Goal: Task Accomplishment & Management: Complete application form

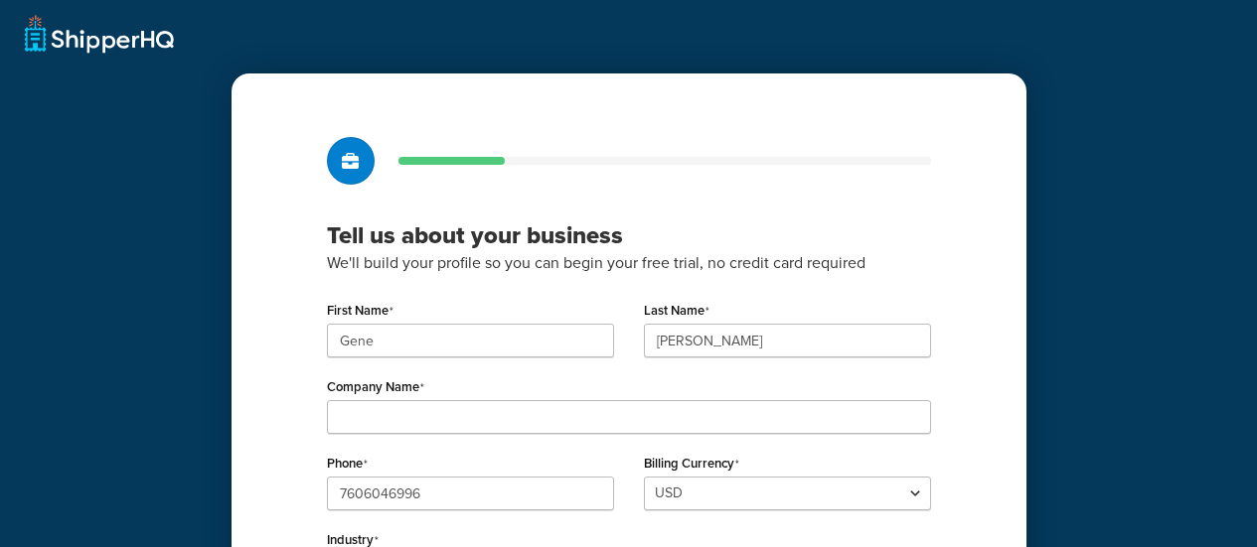
scroll to position [199, 0]
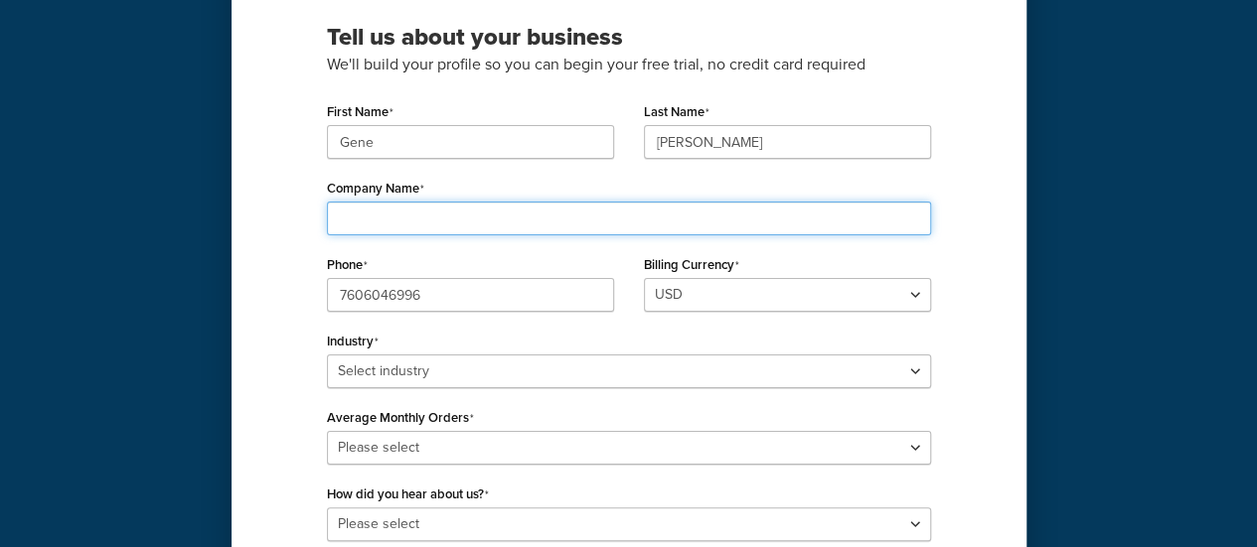
click at [607, 216] on input "Company Name" at bounding box center [629, 219] width 604 height 34
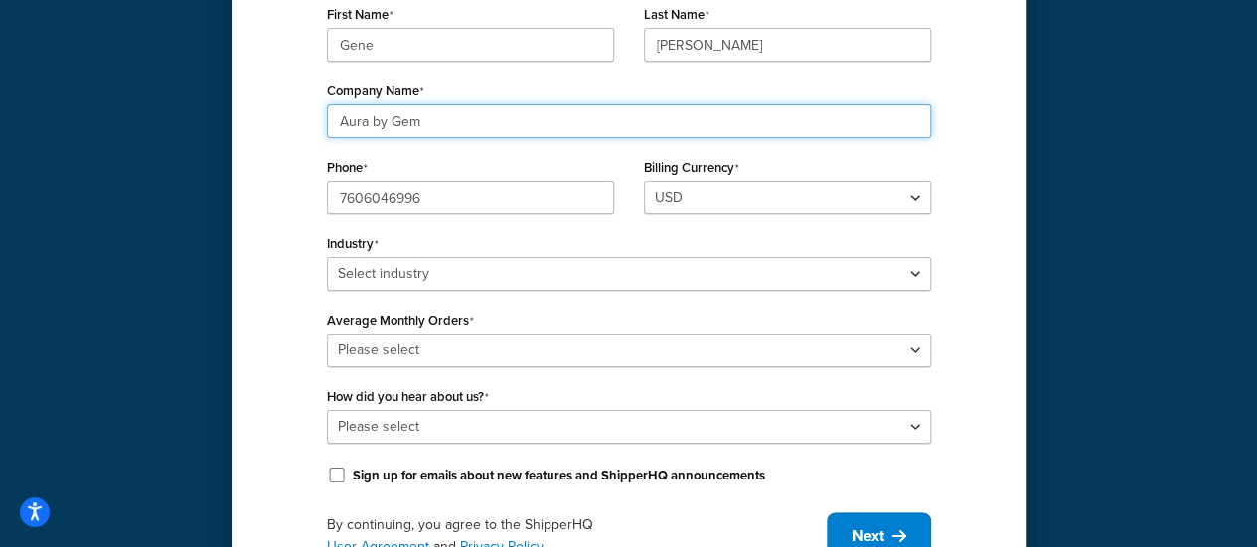
scroll to position [391, 0]
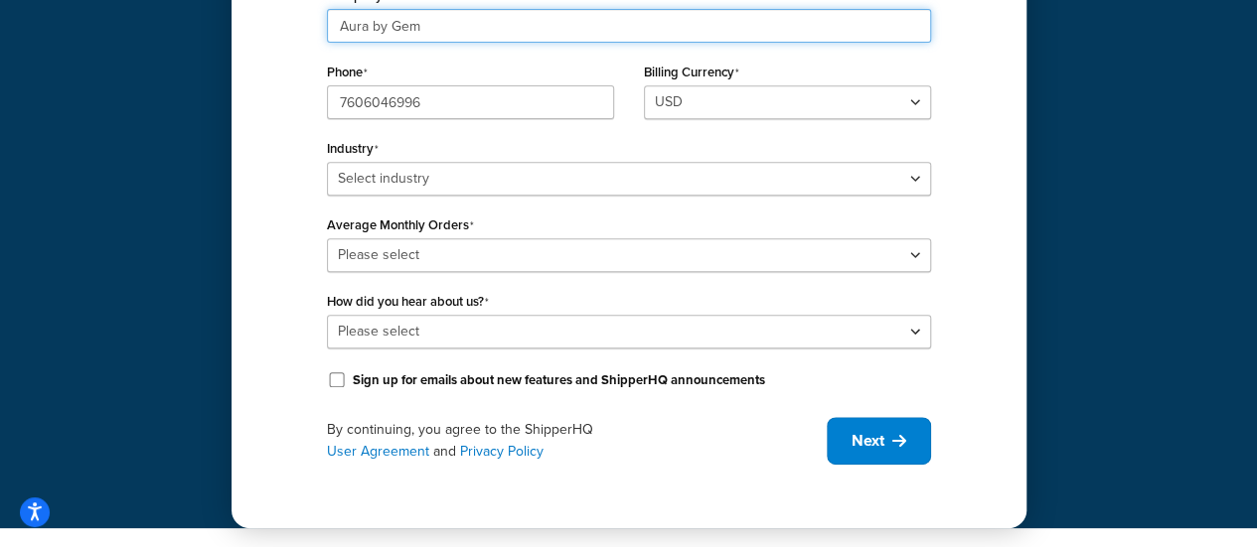
type input "Aura by Gem"
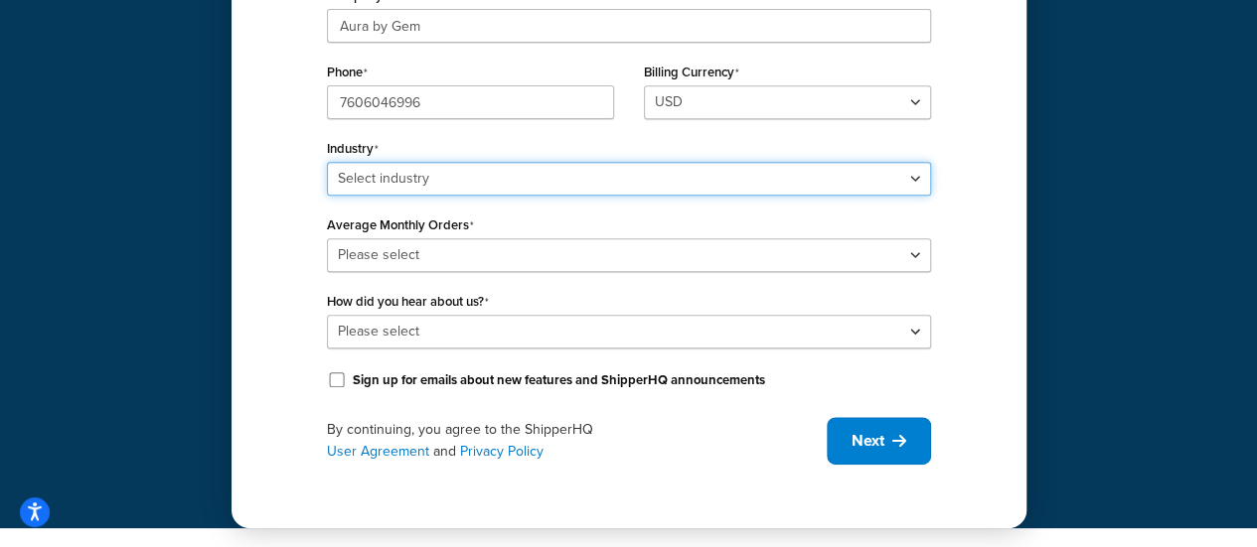
click at [516, 184] on select "Select industry Automotive Adult Agriculture Alcohol, Tobacco & CBD Arts & Craf…" at bounding box center [629, 179] width 604 height 34
select select "14"
click at [327, 162] on select "Select industry Automotive Adult Agriculture Alcohol, Tobacco & CBD Arts & Craf…" at bounding box center [629, 179] width 604 height 34
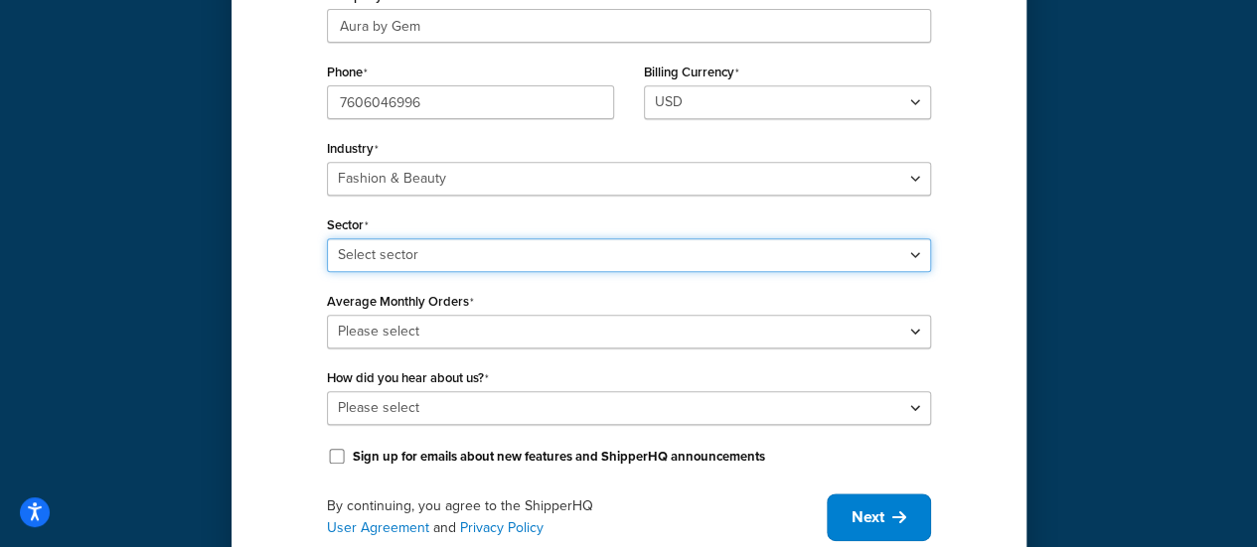
click at [471, 259] on select "Select sector Apparel Beauty Supplies & Cosmetics Jewelry" at bounding box center [629, 255] width 604 height 34
select select "23"
click at [327, 238] on select "Select sector Apparel Beauty Supplies & Cosmetics Jewelry" at bounding box center [629, 255] width 604 height 34
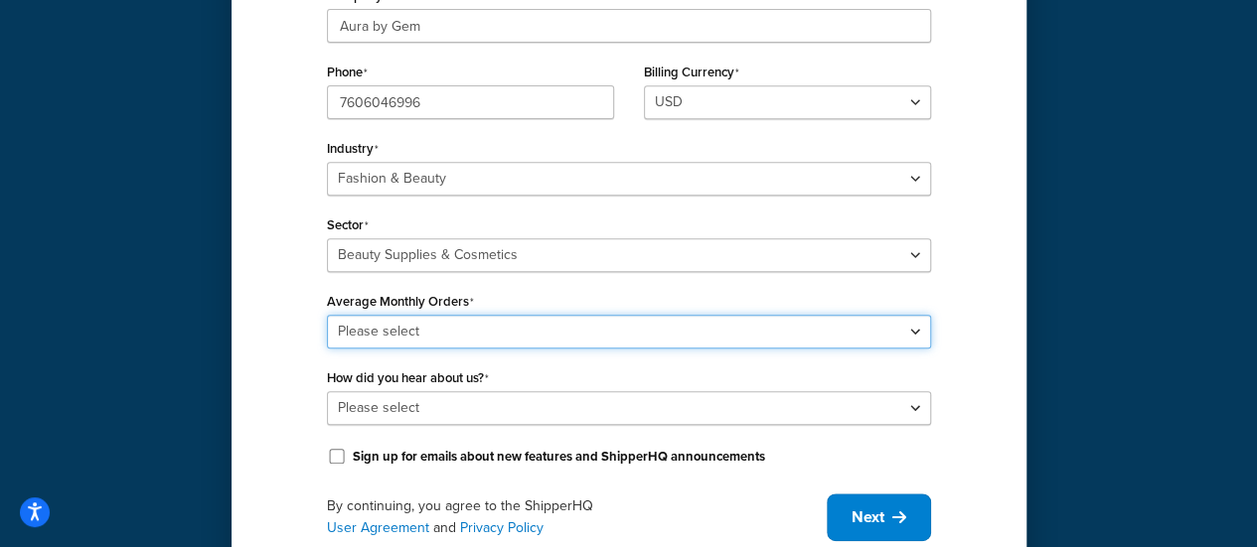
click at [480, 325] on select "Please select 0-500 501-1,000 1,001-10,000 10,001-20,000 Over 20,000" at bounding box center [629, 332] width 604 height 34
select select "1"
click at [327, 315] on select "Please select 0-500 501-1,000 1,001-10,000 10,001-20,000 Over 20,000" at bounding box center [629, 332] width 604 height 34
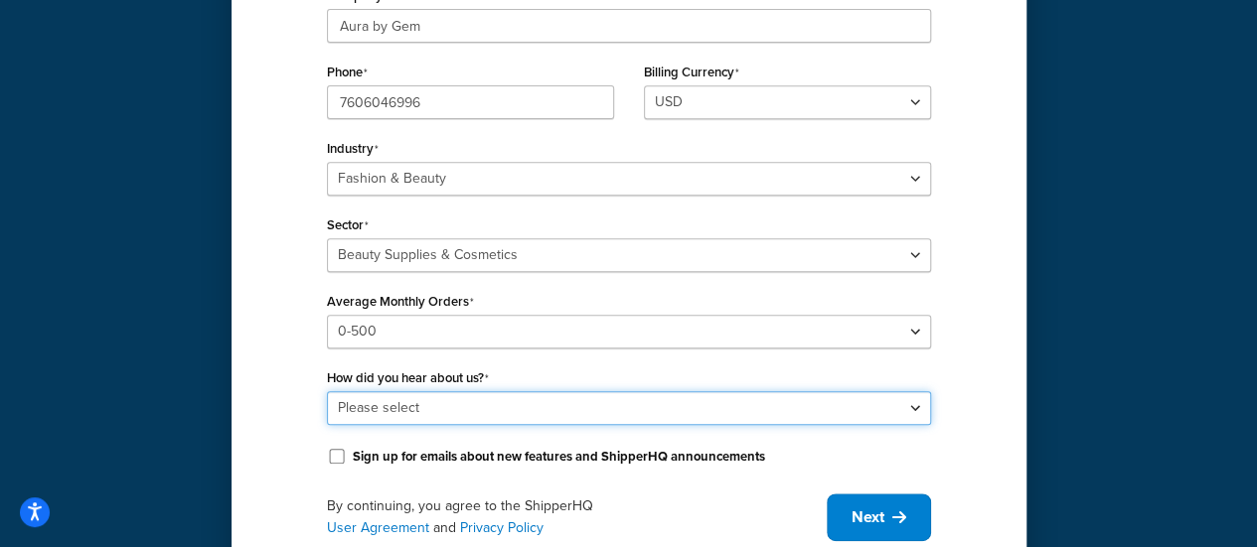
click at [475, 400] on select "Please select Online Search App Store or Marketplace Listing Referred by Agency…" at bounding box center [629, 408] width 604 height 34
click at [327, 391] on select "Please select Online Search App Store or Marketplace Listing Referred by Agency…" at bounding box center [629, 408] width 604 height 34
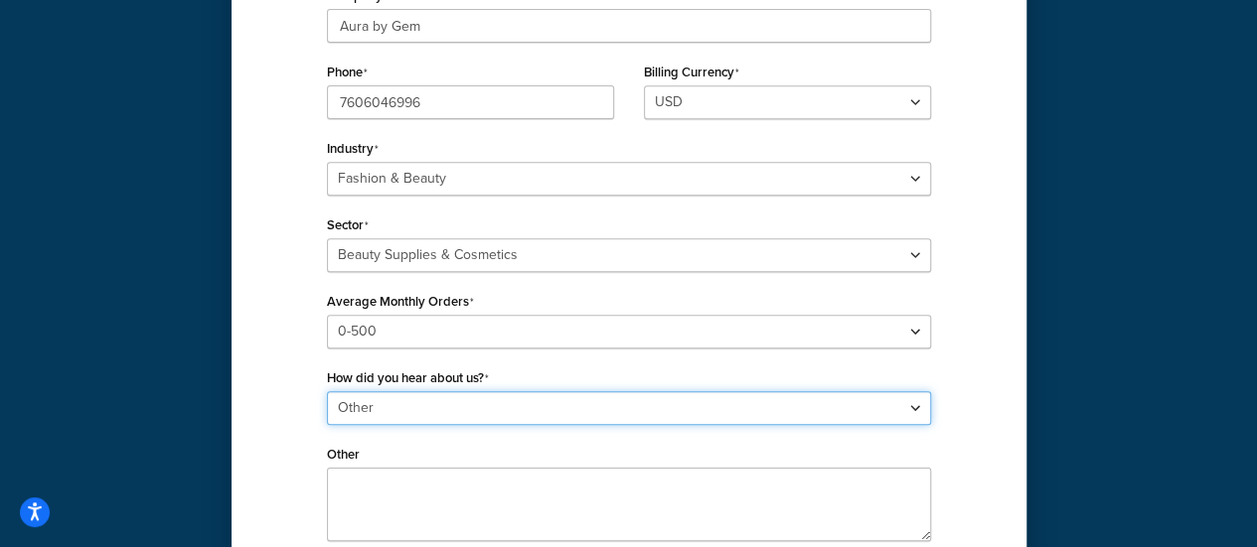
click at [471, 409] on select "Please select Online Search App Store or Marketplace Listing Referred by Agency…" at bounding box center [629, 408] width 604 height 34
select select "1"
click at [327, 391] on select "Please select Online Search App Store or Marketplace Listing Referred by Agency…" at bounding box center [629, 408] width 604 height 34
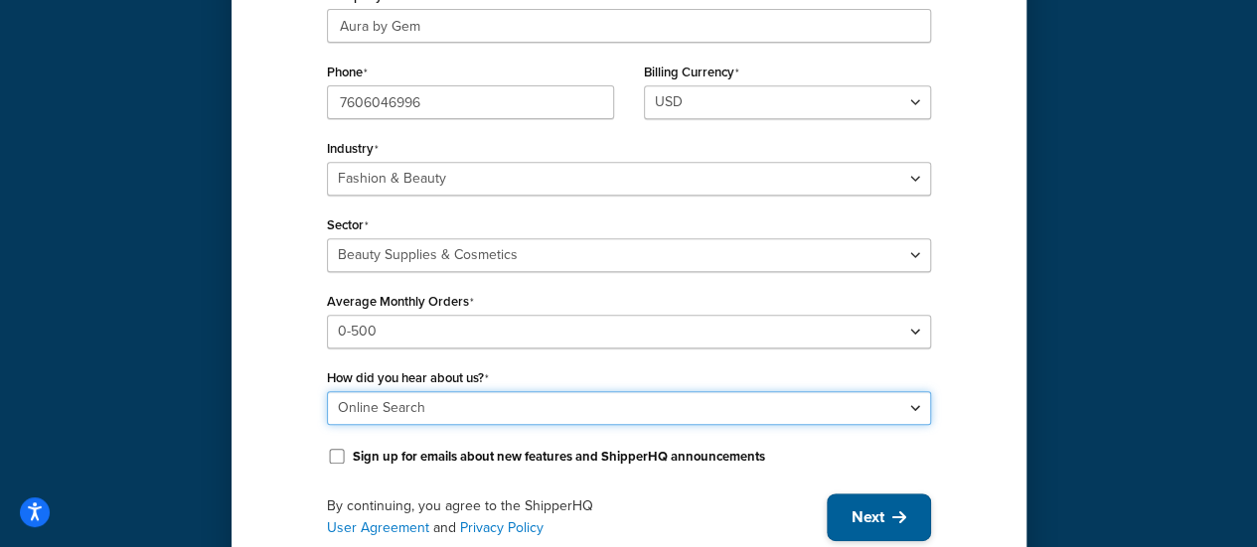
scroll to position [468, 0]
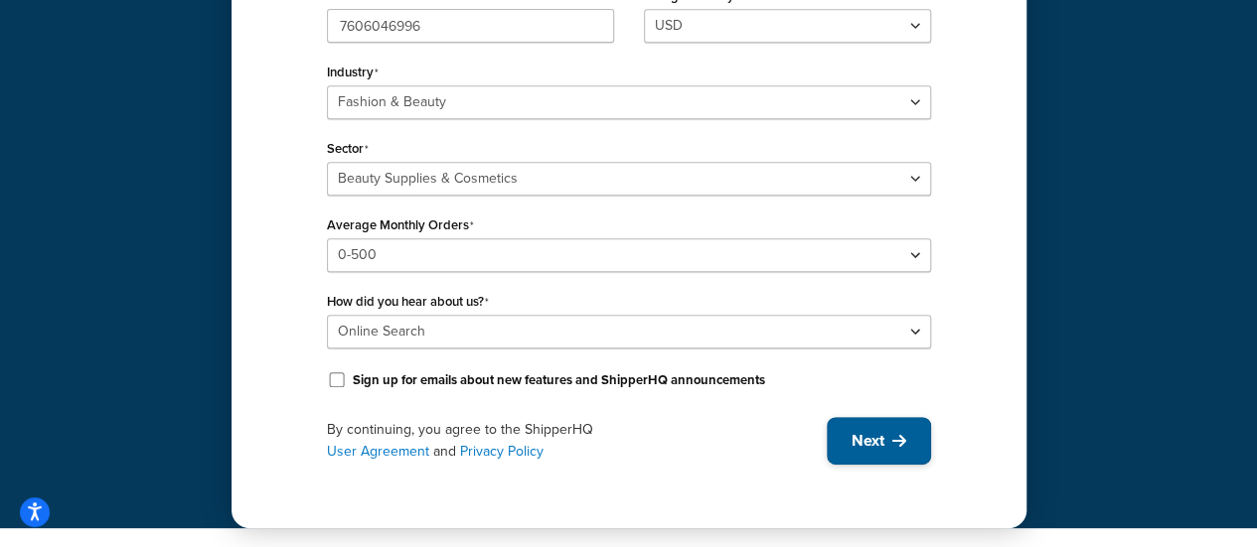
click at [888, 455] on button "Next" at bounding box center [879, 441] width 104 height 48
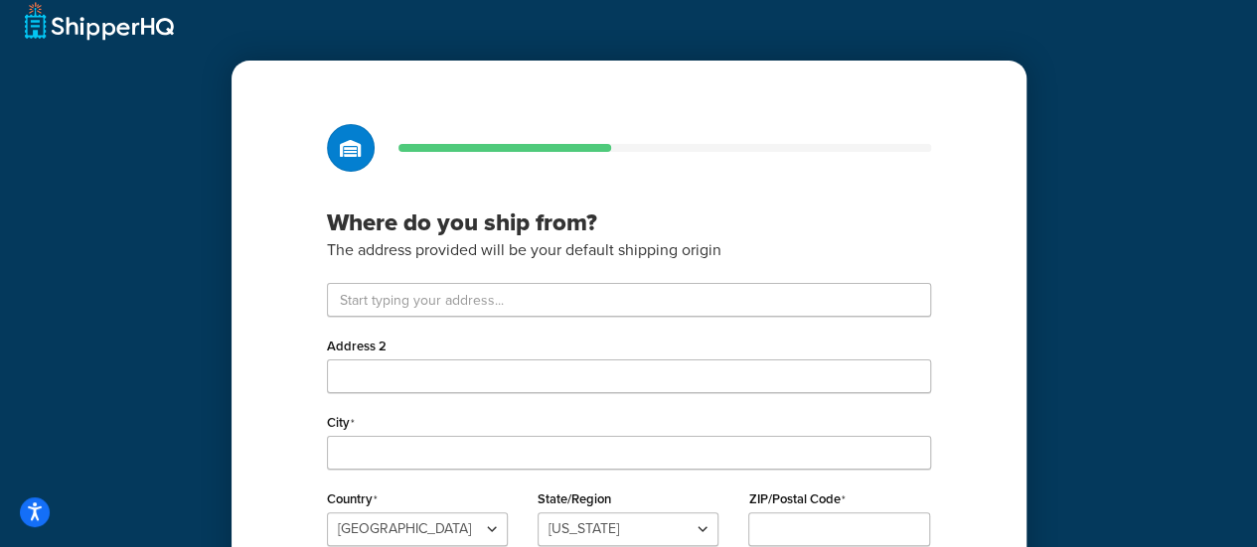
scroll to position [12, 0]
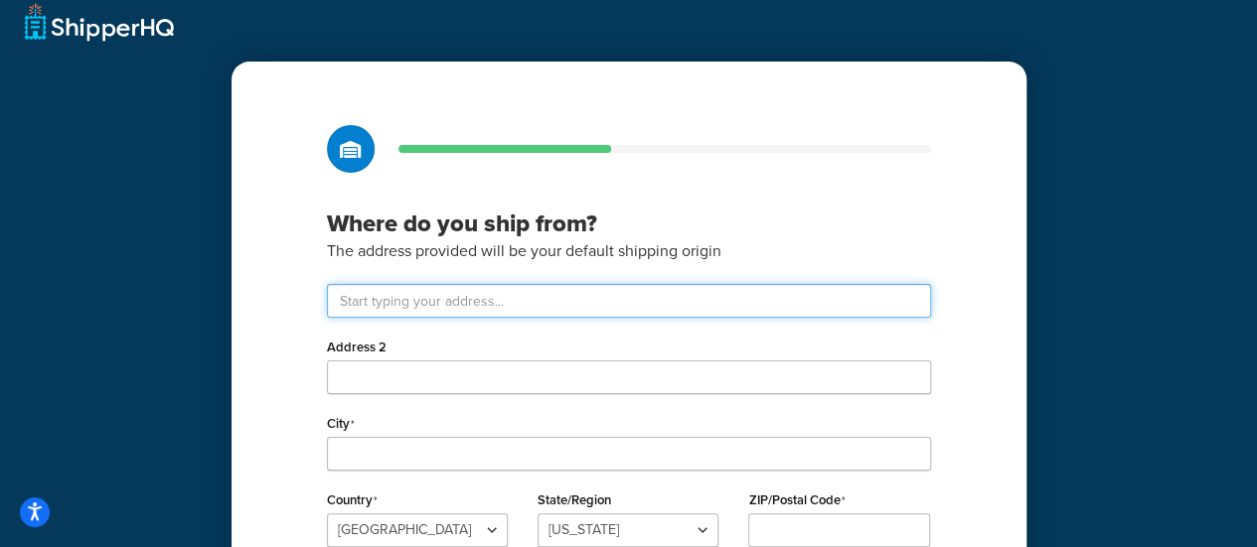
click at [675, 297] on input "text" at bounding box center [629, 301] width 604 height 34
paste input "1458 South San Pedro Street L42, Los Angeles California 90015"
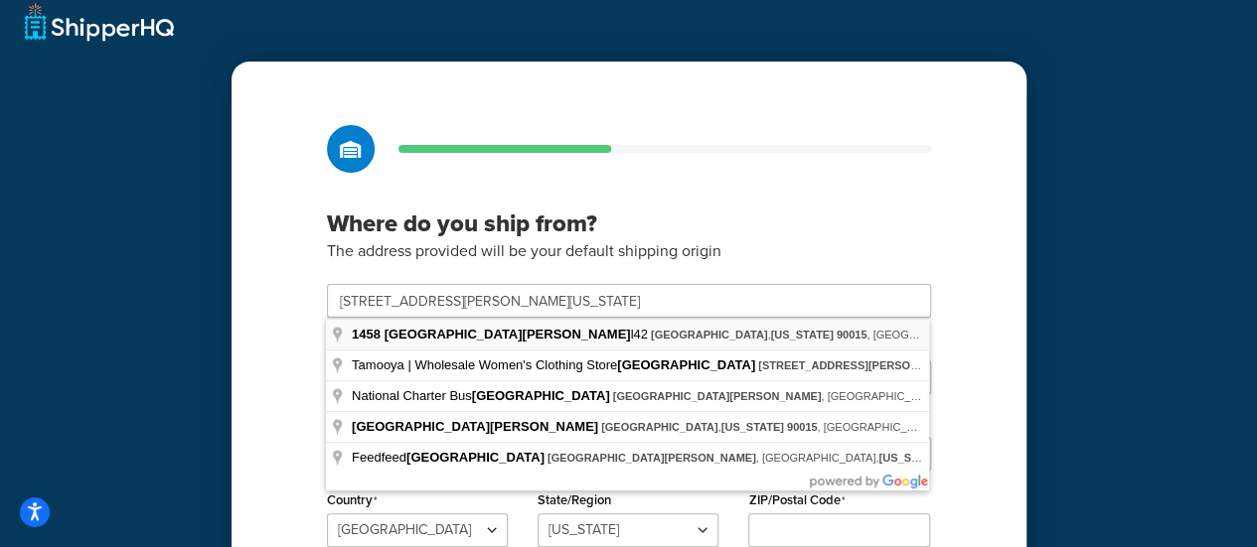
type input "1458 San Pedro St l42"
type input "Los Angeles"
select select "5"
type input "90015"
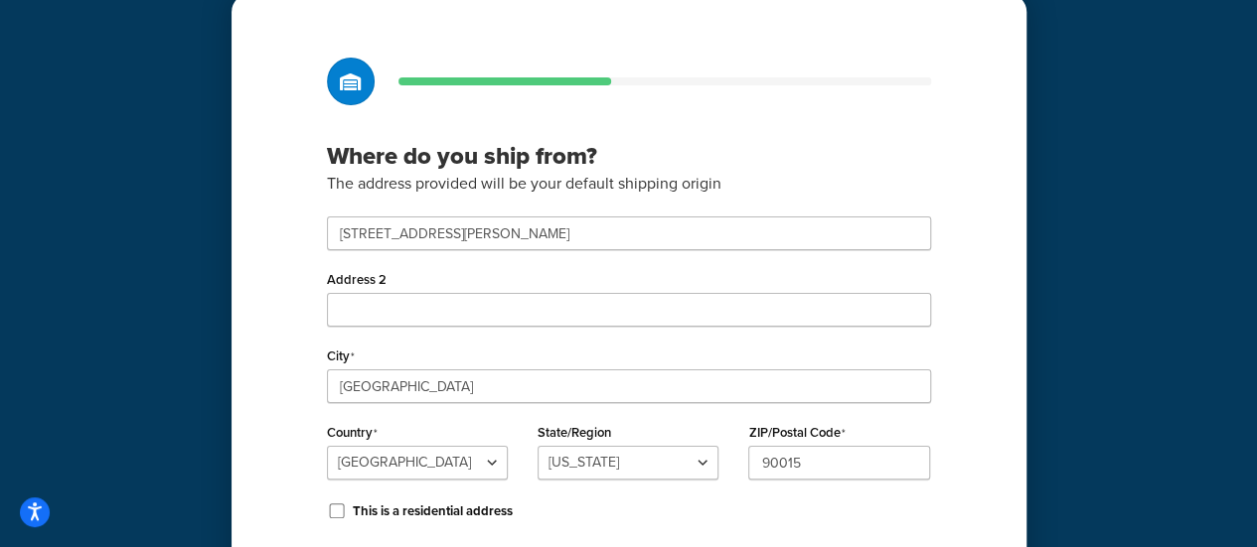
scroll to position [111, 0]
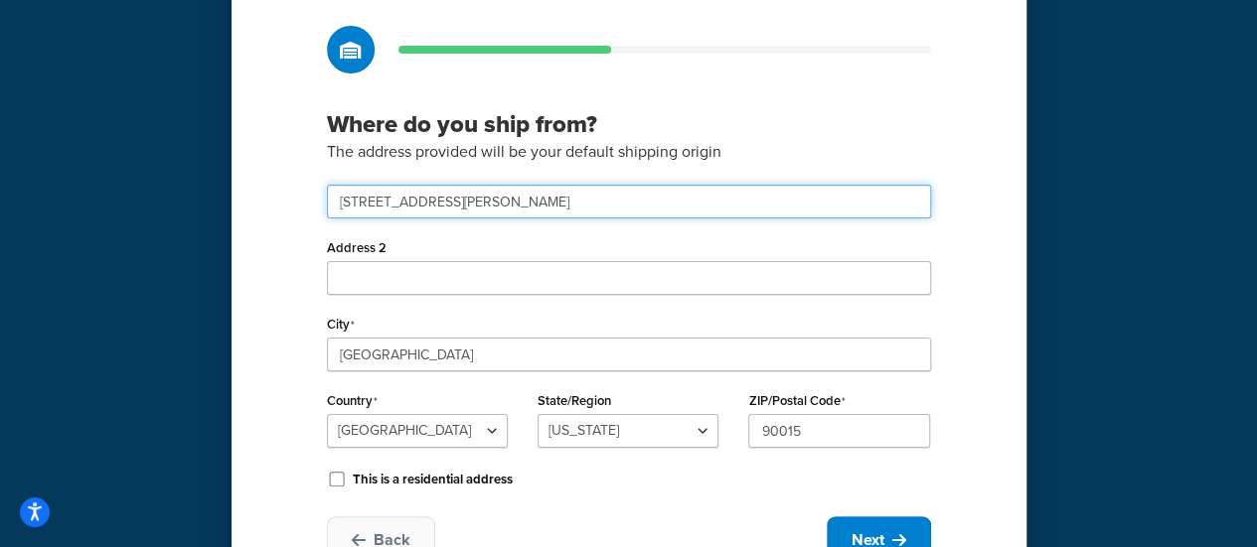
drag, startPoint x: 431, startPoint y: 202, endPoint x: 97, endPoint y: 189, distance: 334.1
click at [97, 189] on div "Where do you ship from? The address provided will be your default shipping orig…" at bounding box center [628, 258] width 1257 height 739
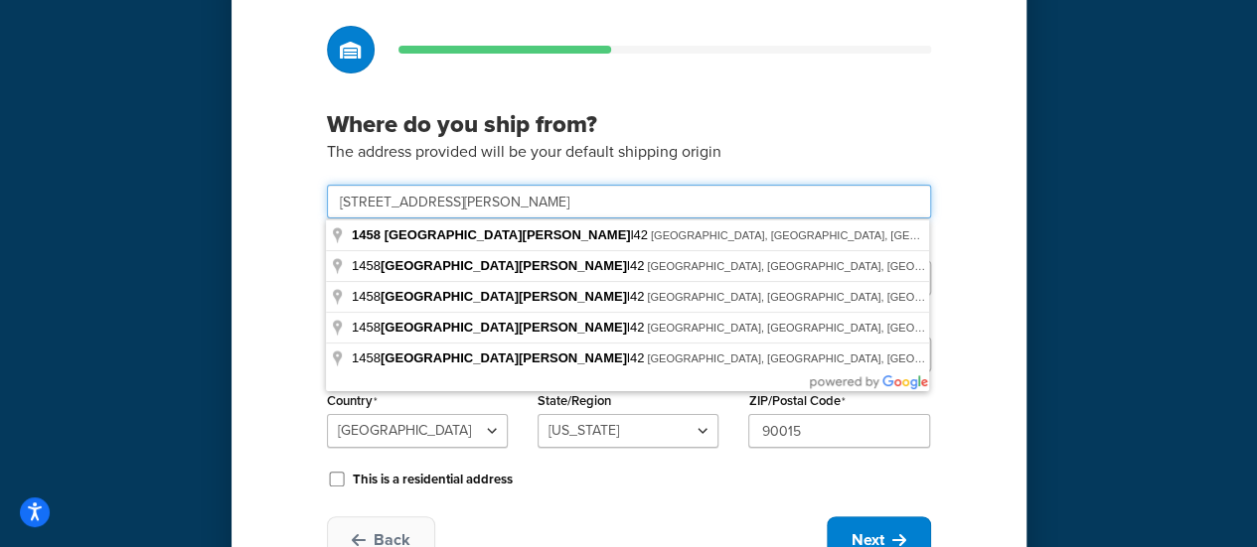
paste input "outh San Pedro Street L42, Los Angeles California 90015"
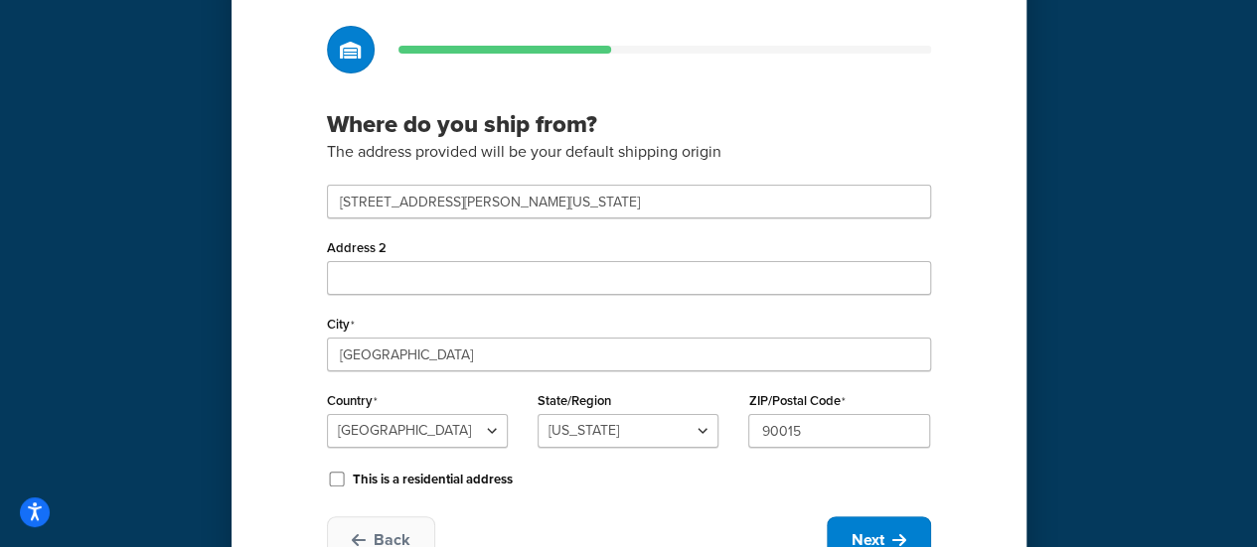
type input "1458 San Pedro St l42"
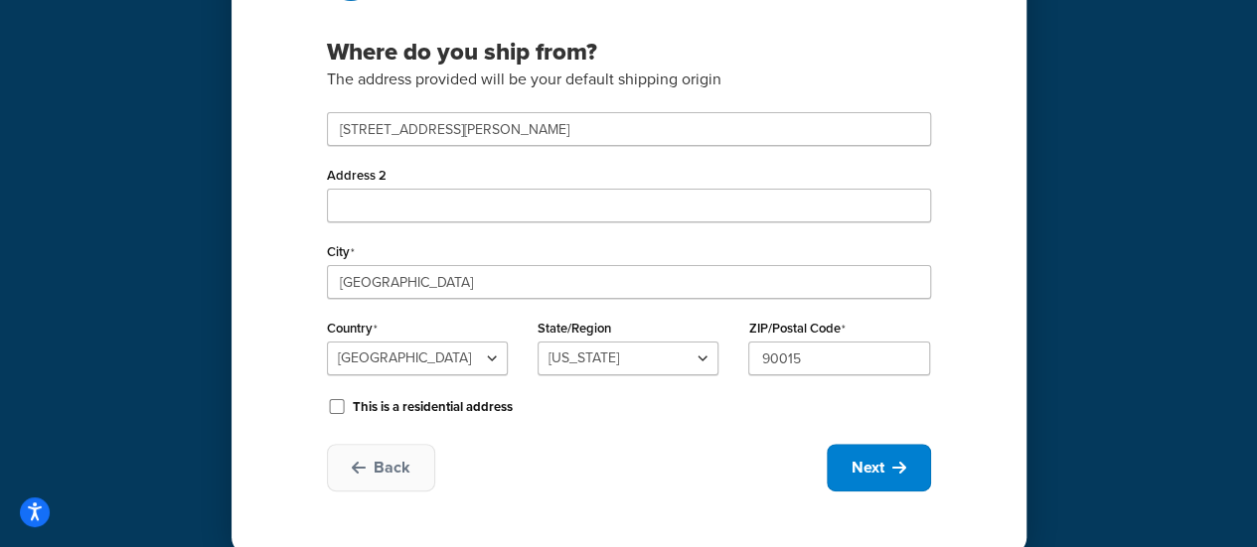
scroll to position [211, 0]
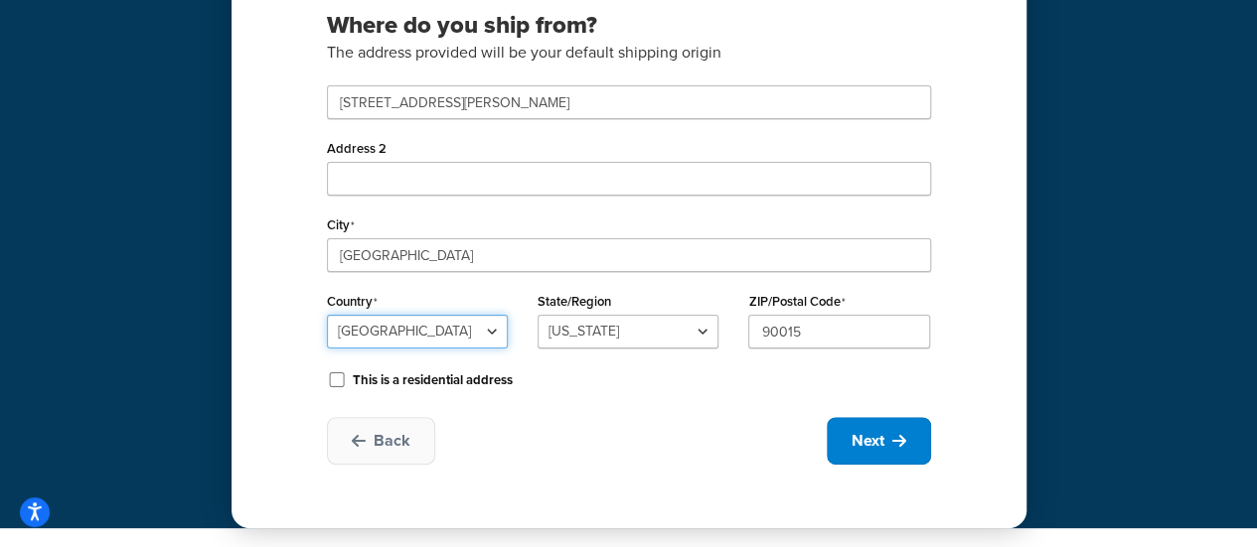
click at [448, 344] on select "United States United Kingdom Afghanistan Åland Islands Albania Algeria American…" at bounding box center [417, 332] width 181 height 34
click at [640, 384] on div "This is a residential address" at bounding box center [629, 379] width 604 height 30
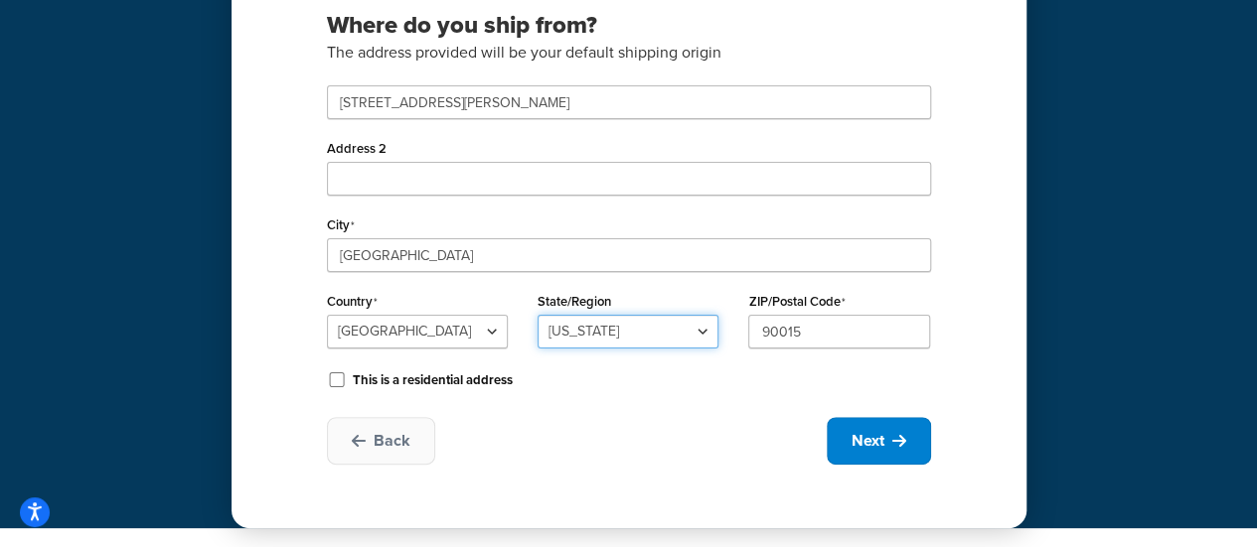
click at [600, 329] on select "Alabama Alaska American Samoa Arizona Arkansas Armed Forces Americas Armed Forc…" at bounding box center [627, 332] width 181 height 34
click at [588, 400] on div "Where do you ship from? The address provided will be your default shipping orig…" at bounding box center [628, 196] width 795 height 666
drag, startPoint x: 613, startPoint y: 336, endPoint x: 620, endPoint y: 324, distance: 13.8
click at [613, 336] on select "Alabama Alaska American Samoa Arizona Arkansas Armed Forces Americas Armed Forc…" at bounding box center [627, 332] width 181 height 34
select select "5"
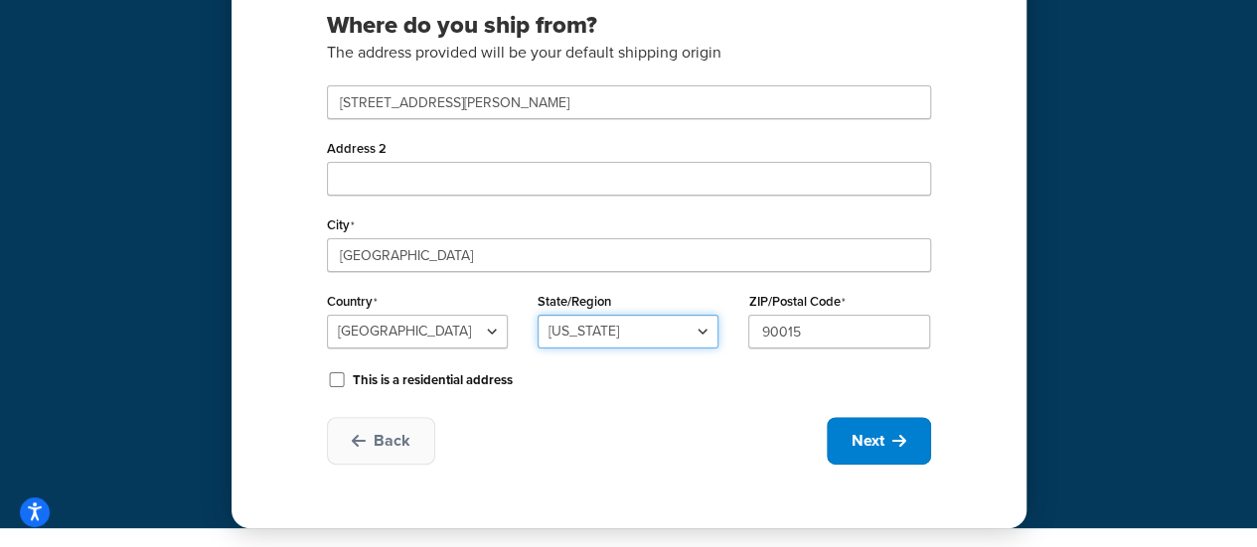
click at [537, 315] on select "Alabama Alaska American Samoa Arizona Arkansas Armed Forces Americas Armed Forc…" at bounding box center [627, 332] width 181 height 34
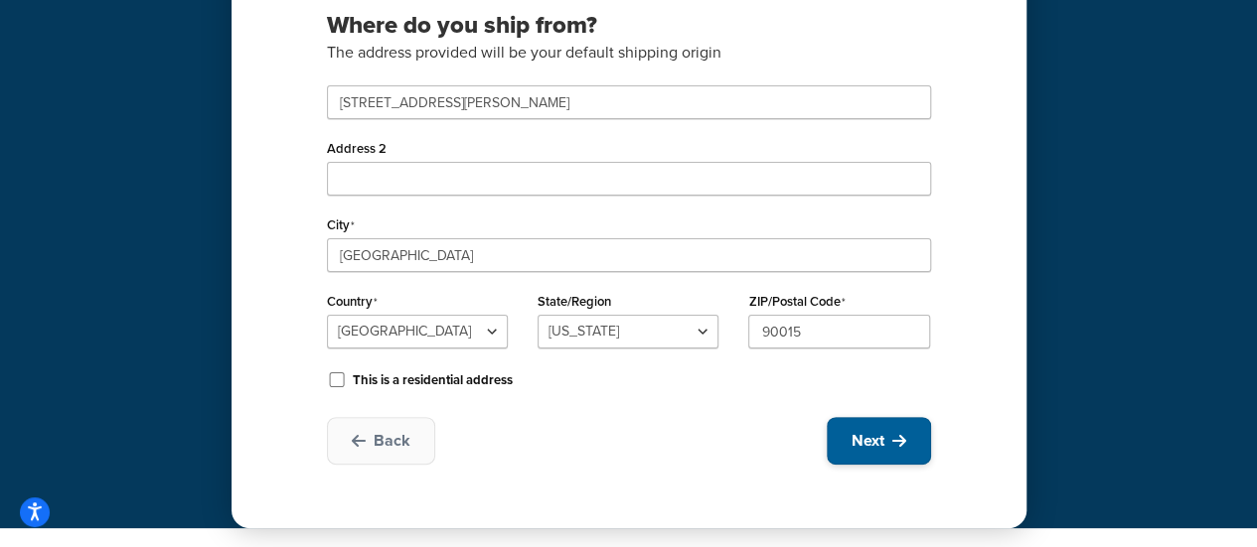
click at [925, 441] on button "Next" at bounding box center [879, 441] width 104 height 48
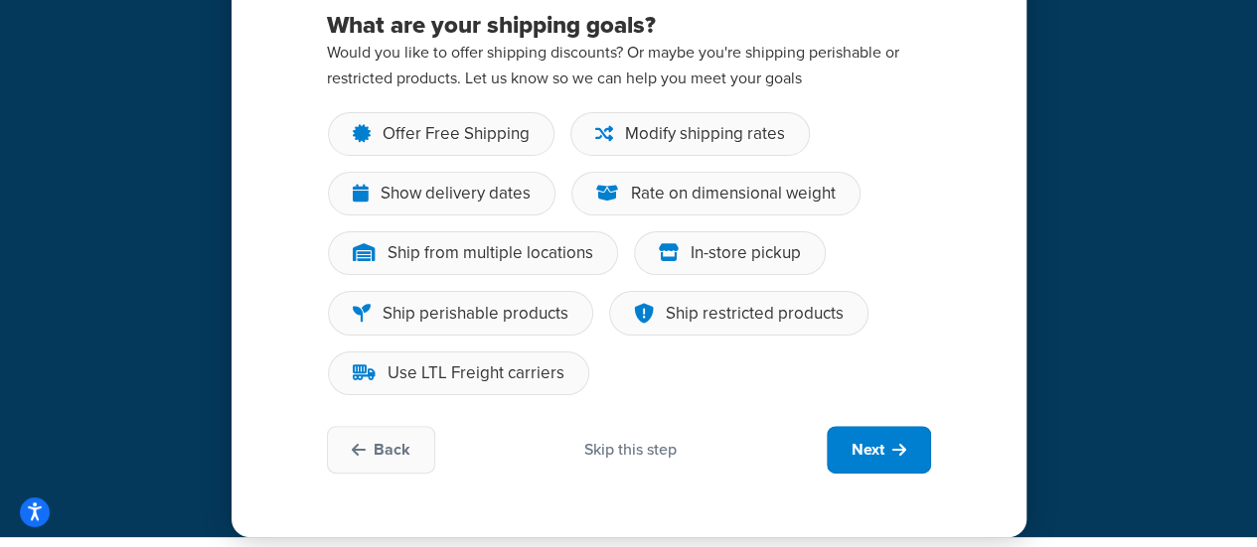
click at [645, 456] on div "Skip this step" at bounding box center [630, 450] width 92 height 22
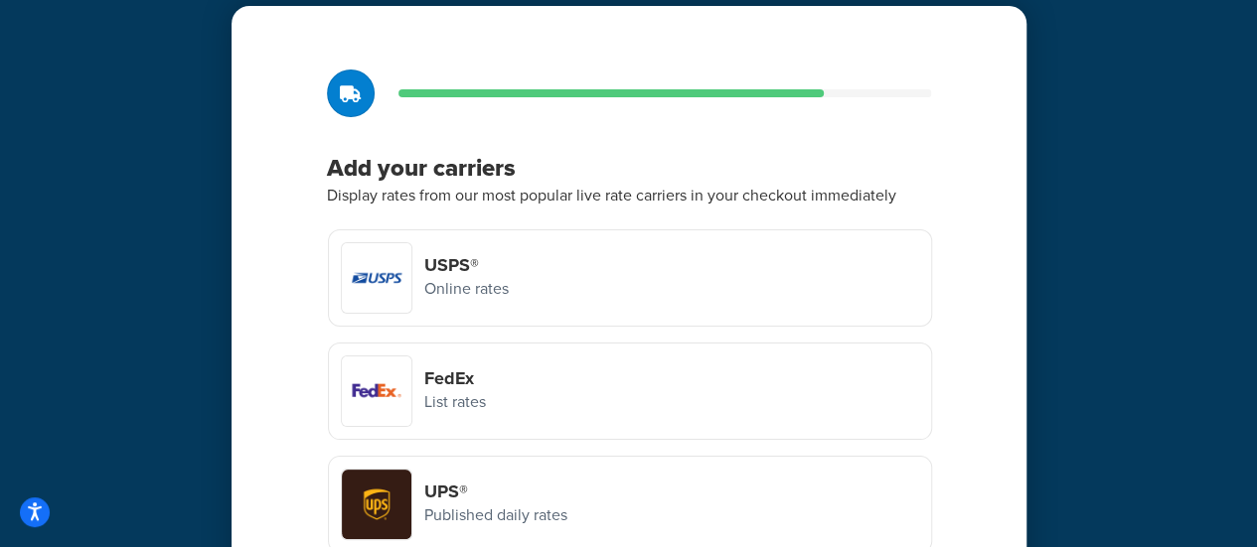
scroll to position [266, 0]
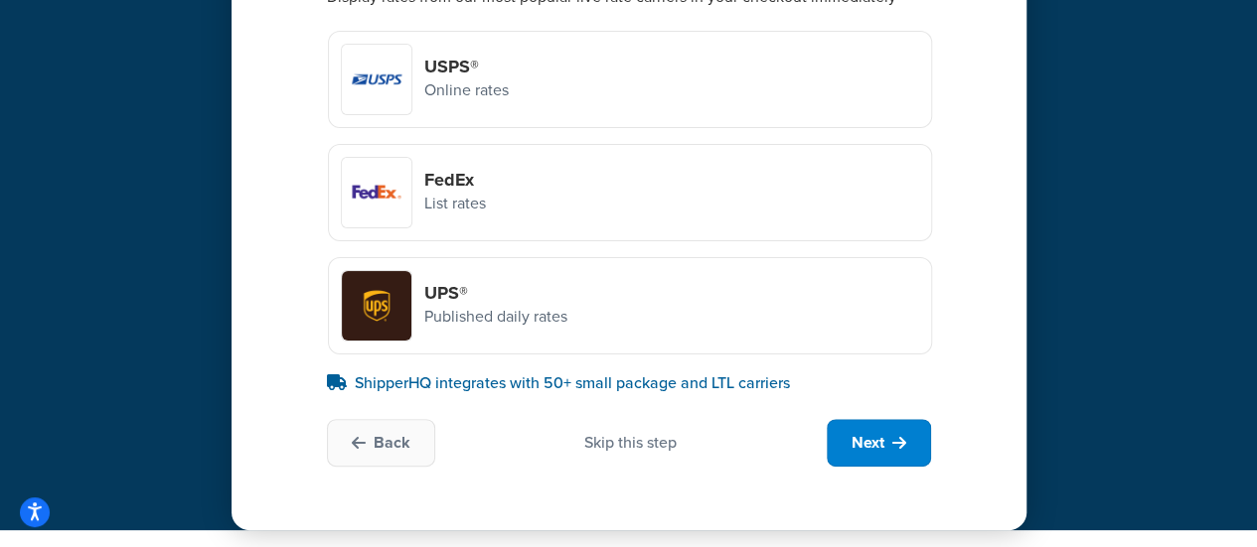
click at [644, 446] on div "Skip this step" at bounding box center [630, 443] width 92 height 22
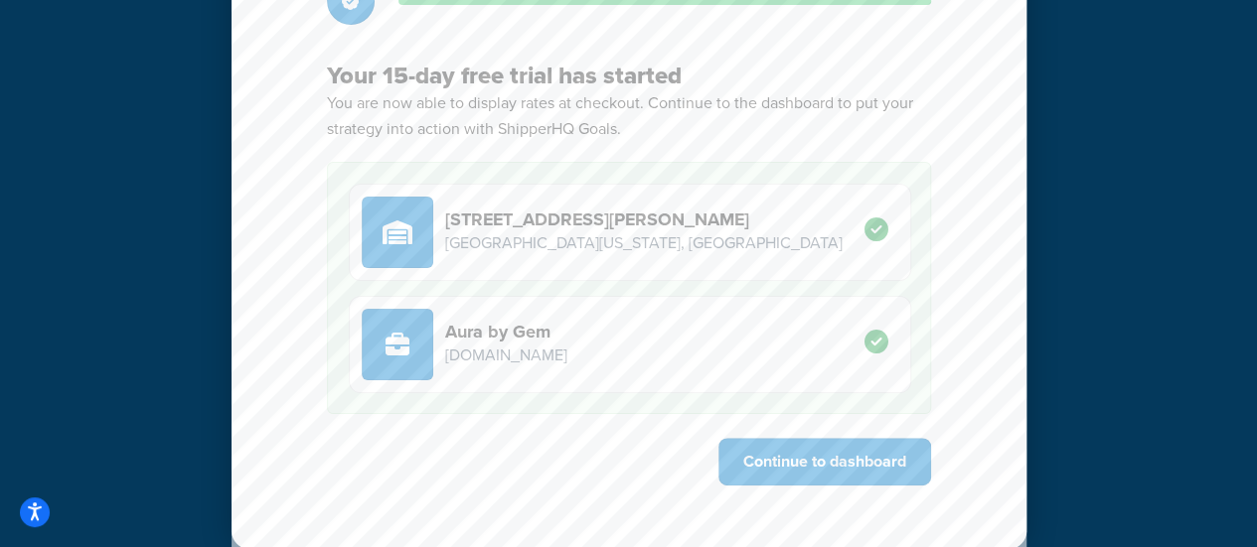
scroll to position [266, 0]
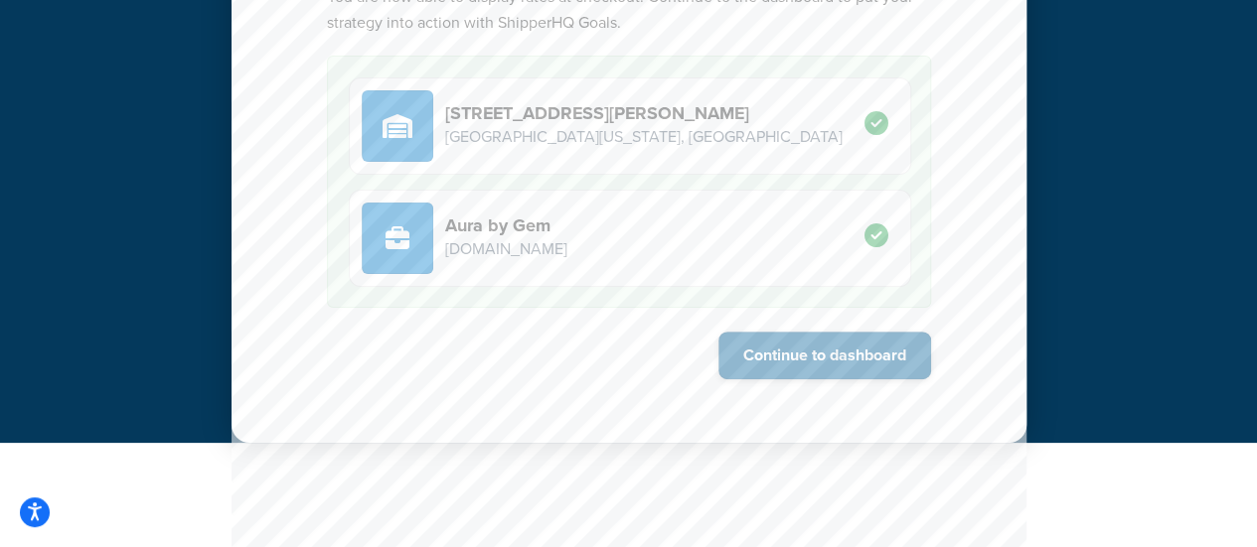
click at [857, 368] on button "Continue to dashboard" at bounding box center [824, 356] width 213 height 48
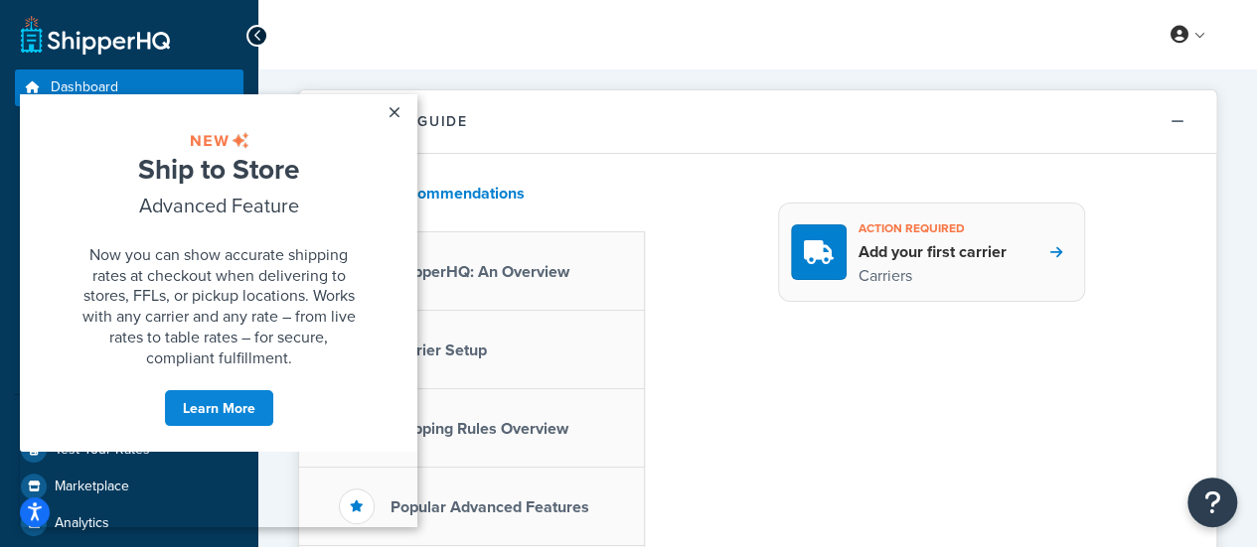
click at [935, 251] on h4 "Add your first carrier" at bounding box center [932, 252] width 148 height 22
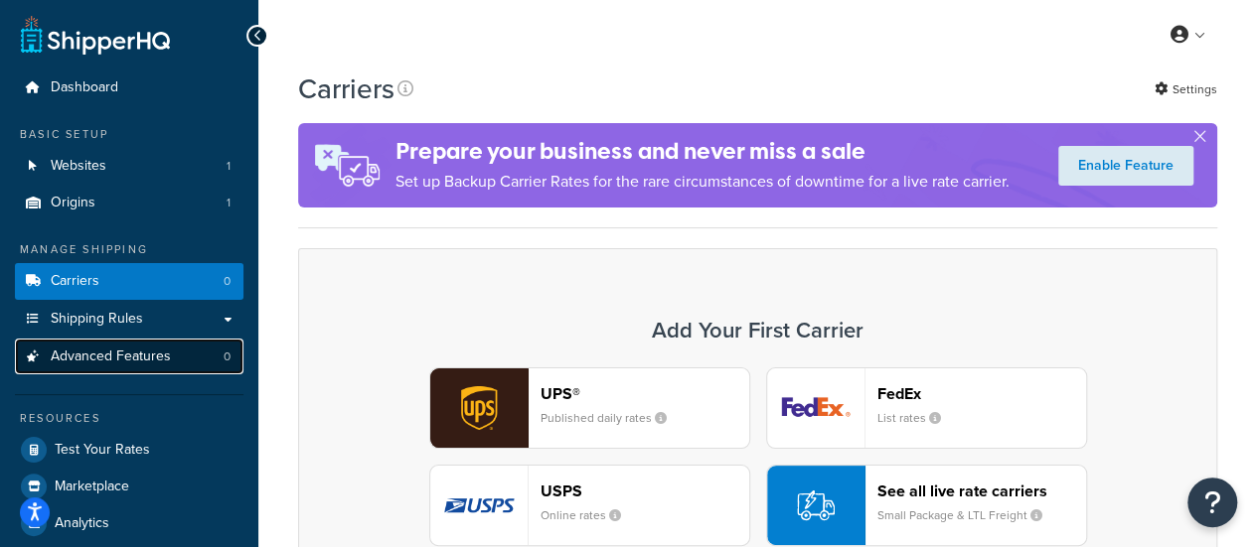
click at [185, 355] on link "Advanced Features 0" at bounding box center [129, 357] width 229 height 37
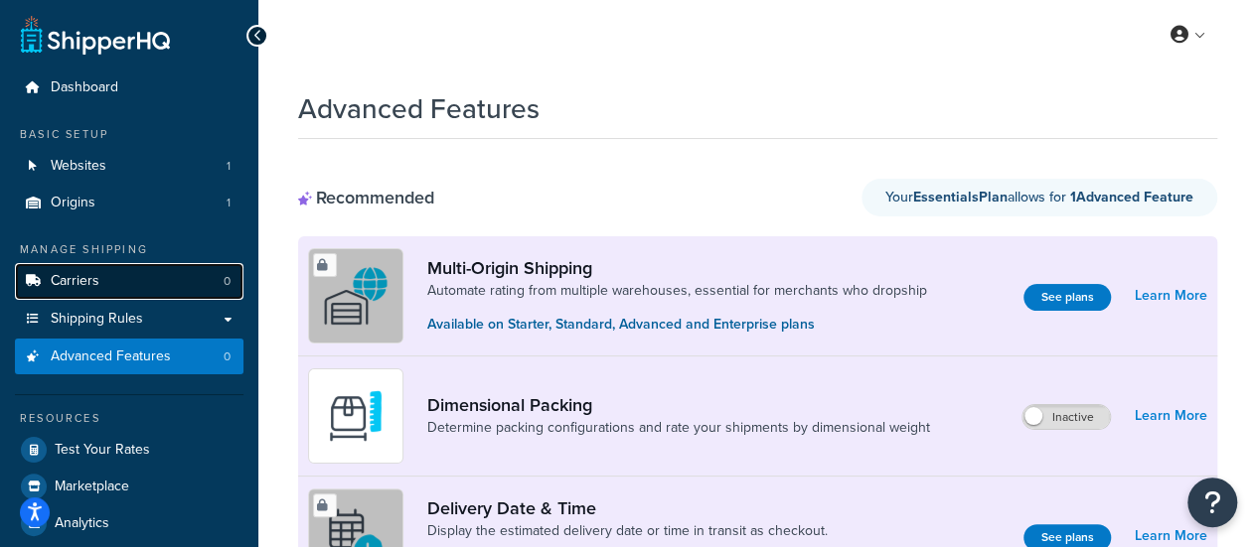
drag, startPoint x: 113, startPoint y: 280, endPoint x: 125, endPoint y: 279, distance: 12.0
click at [113, 279] on link "Carriers 0" at bounding box center [129, 281] width 229 height 37
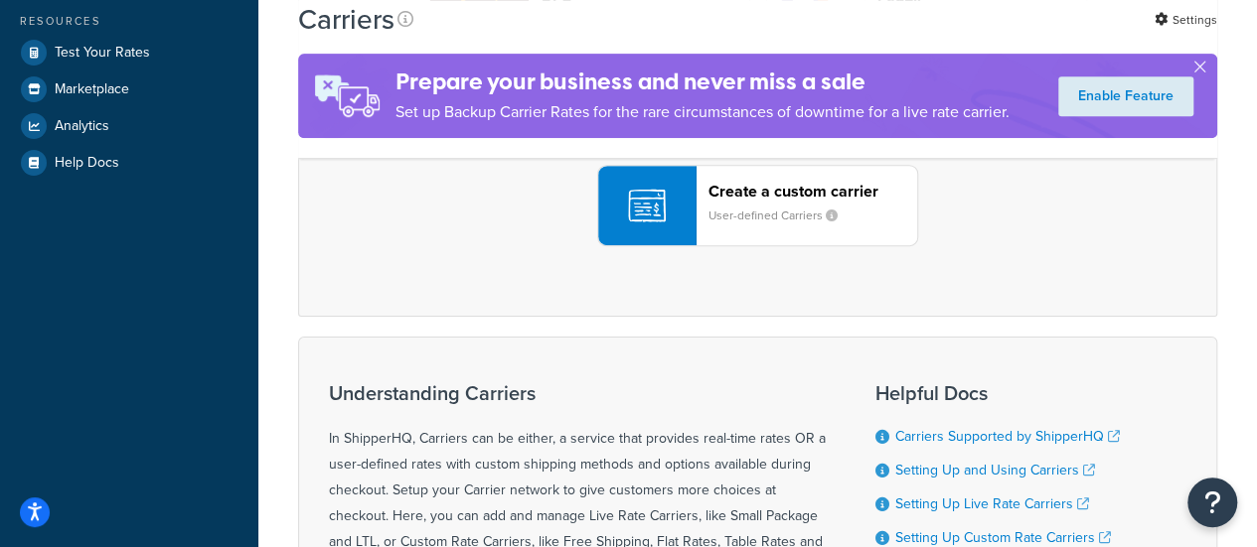
scroll to position [199, 0]
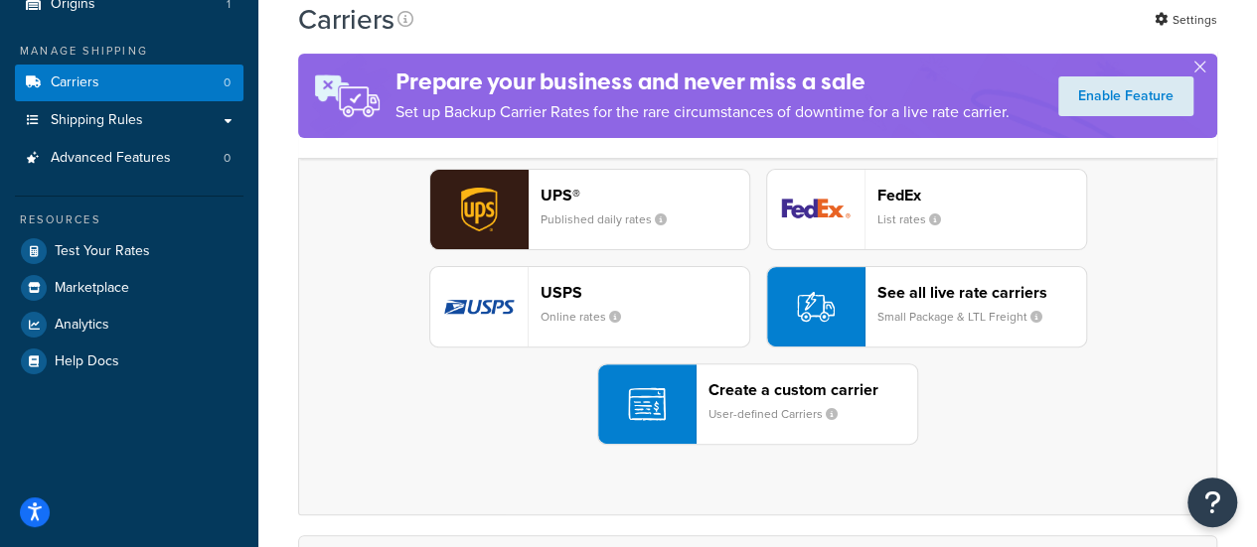
click at [950, 304] on div "See all live rate carriers Small Package & LTL Freight" at bounding box center [981, 307] width 209 height 48
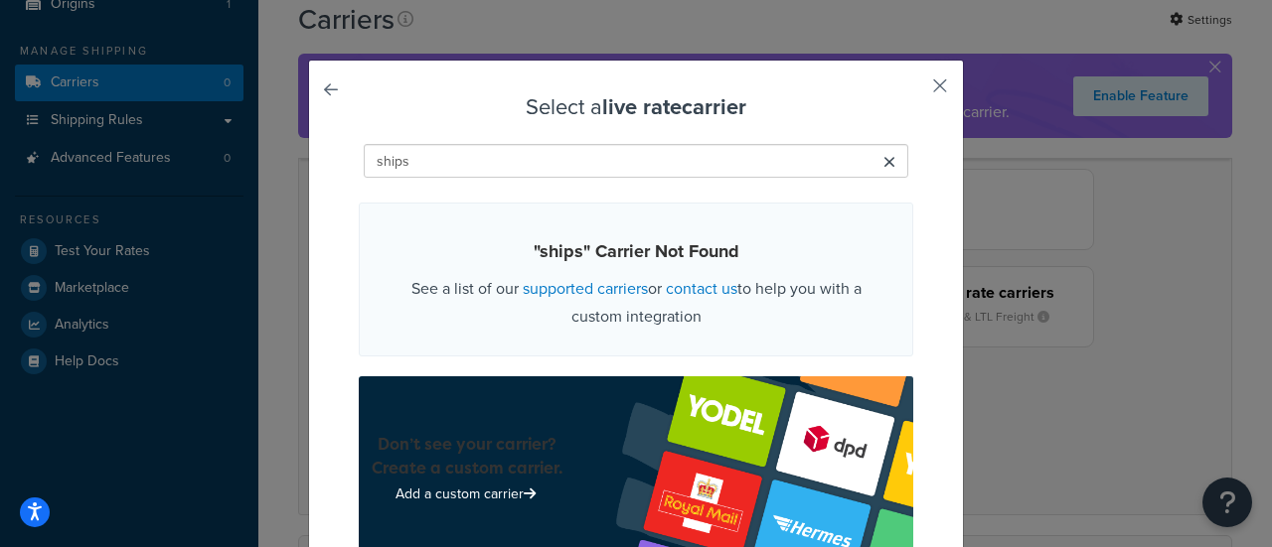
type input "ships"
click at [913, 90] on button "button" at bounding box center [910, 92] width 5 height 5
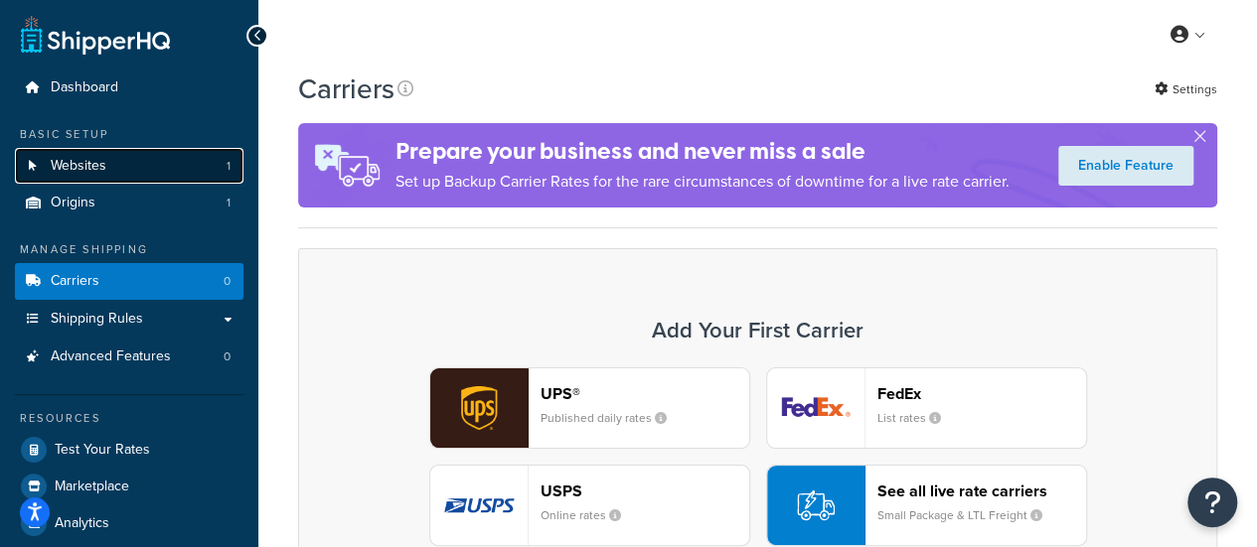
click at [115, 168] on link "Websites 1" at bounding box center [129, 166] width 229 height 37
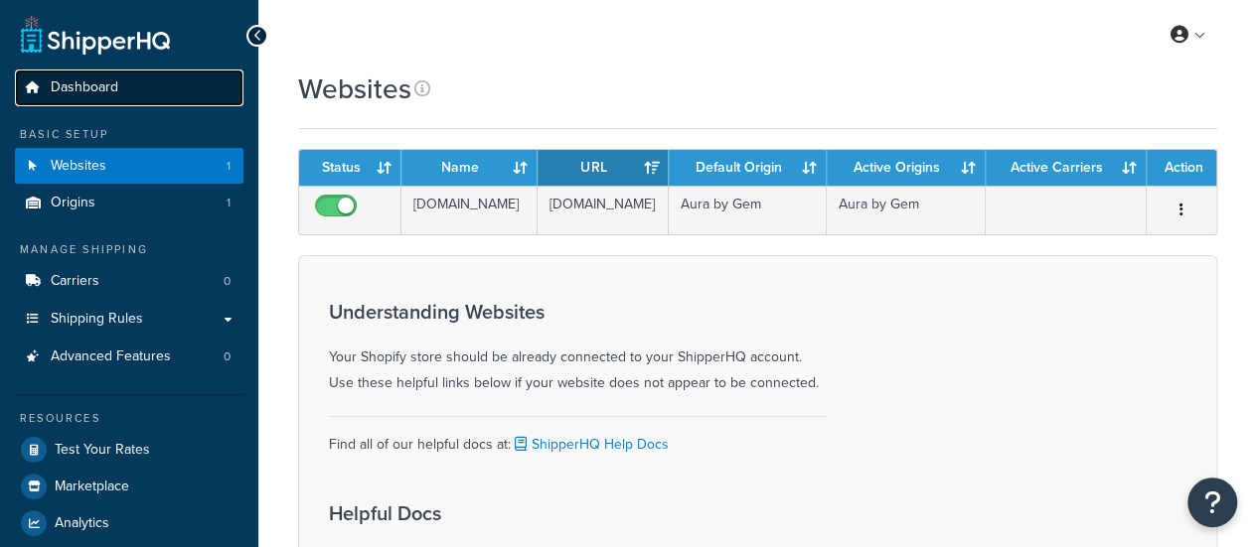
click at [141, 90] on link "Dashboard" at bounding box center [129, 88] width 229 height 37
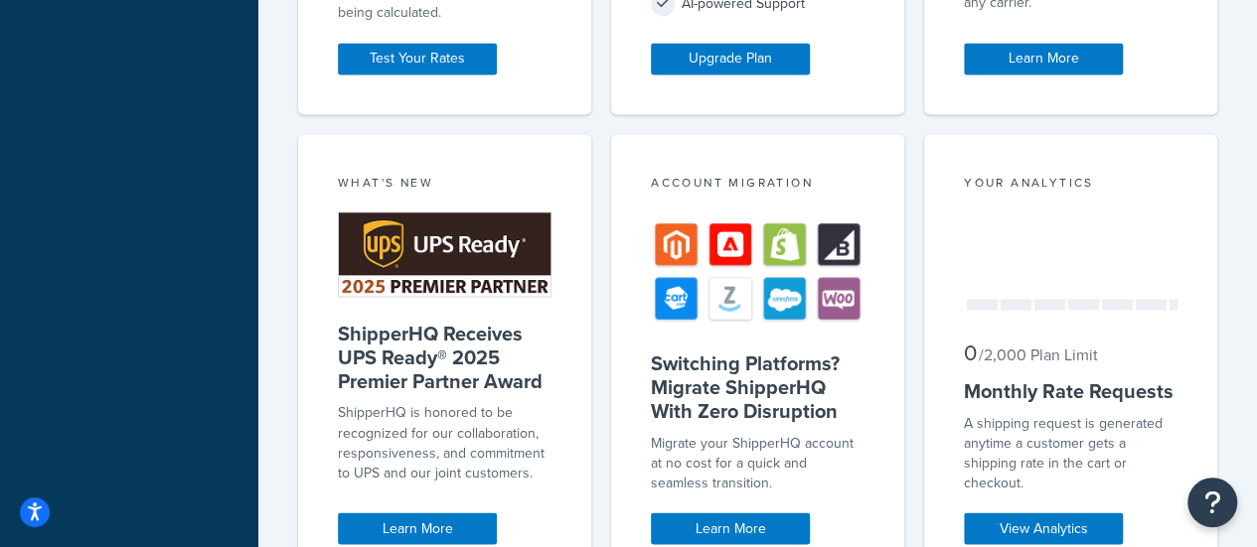
scroll to position [1574, 0]
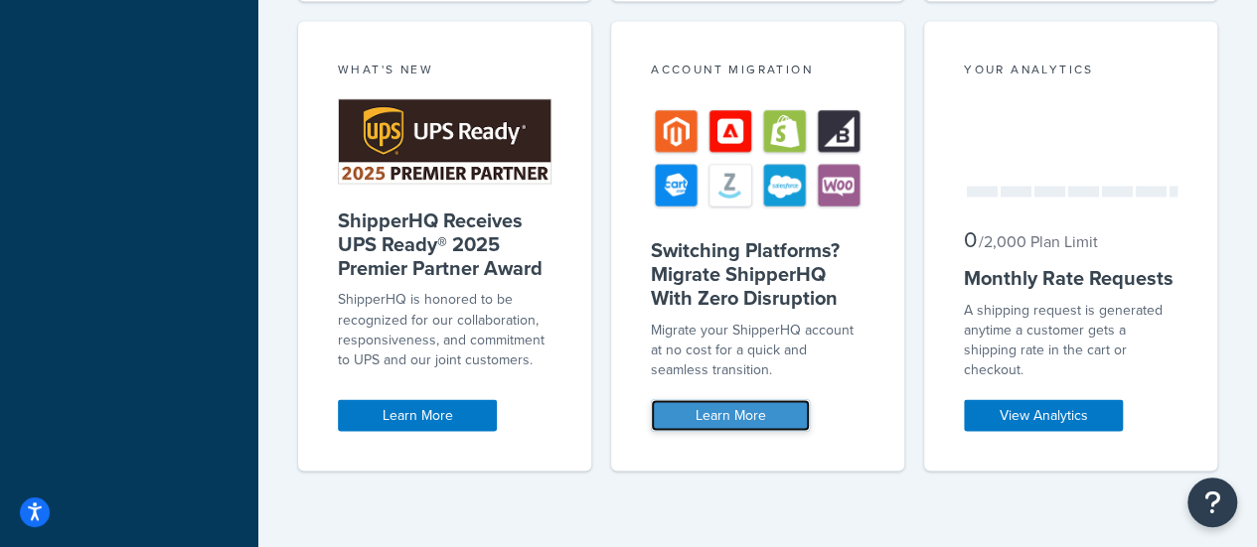
click at [757, 412] on link "Learn More" at bounding box center [730, 415] width 159 height 32
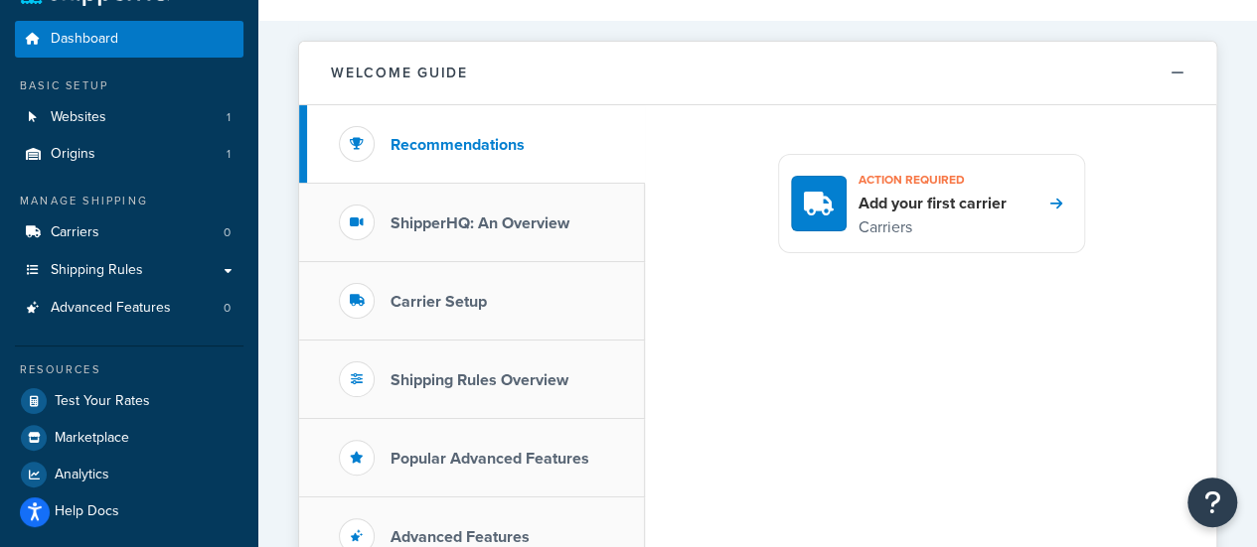
scroll to position [0, 0]
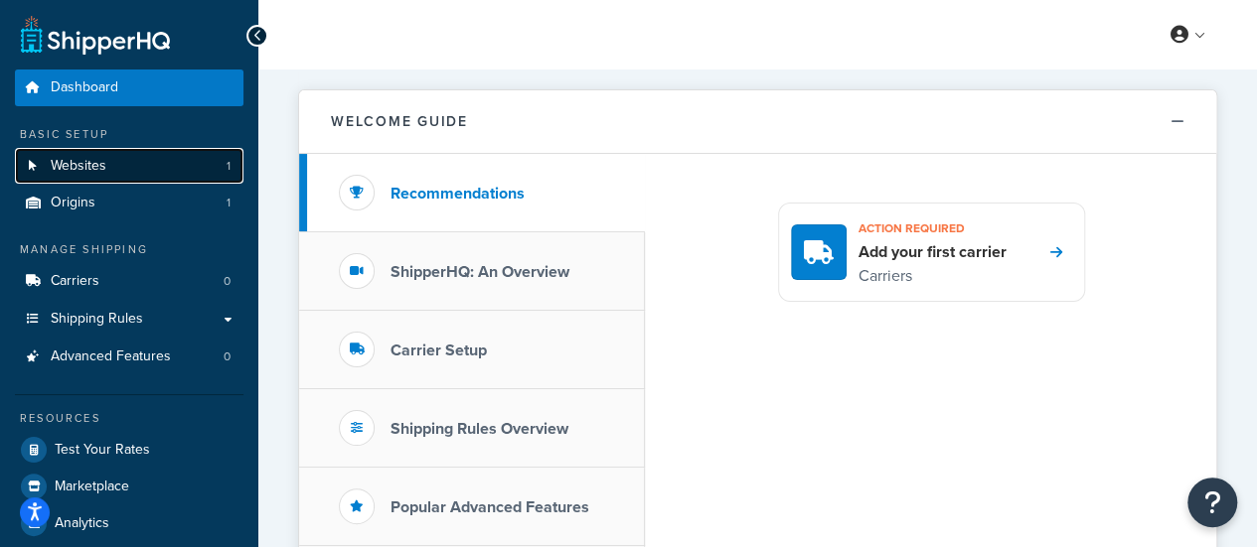
click at [186, 164] on link "Websites 1" at bounding box center [129, 166] width 229 height 37
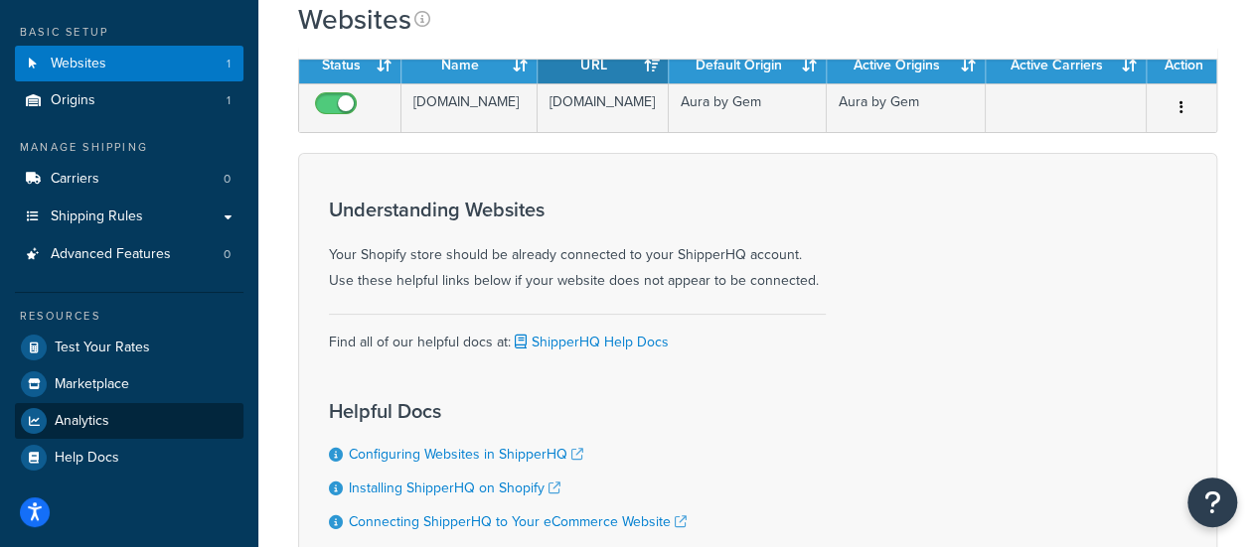
scroll to position [199, 0]
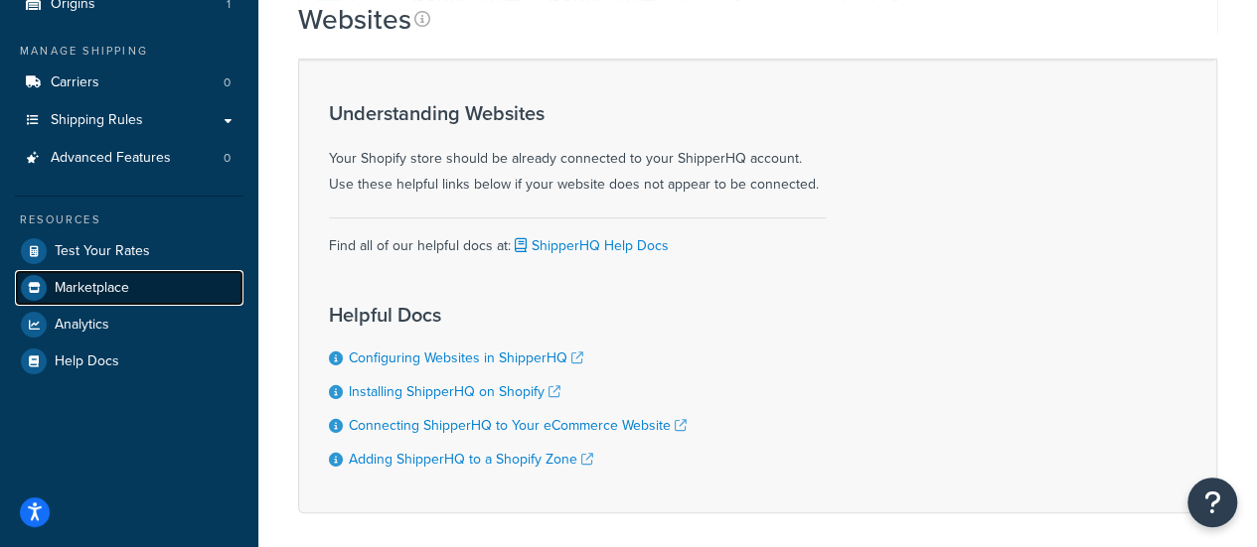
click at [133, 296] on link "Marketplace" at bounding box center [129, 288] width 229 height 36
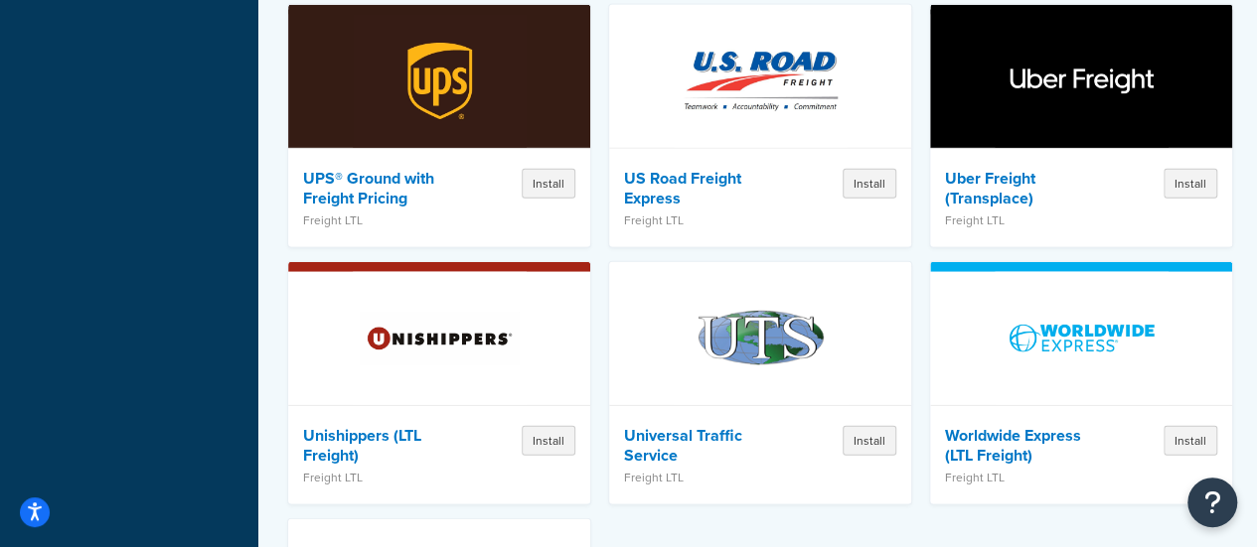
scroll to position [6267, 0]
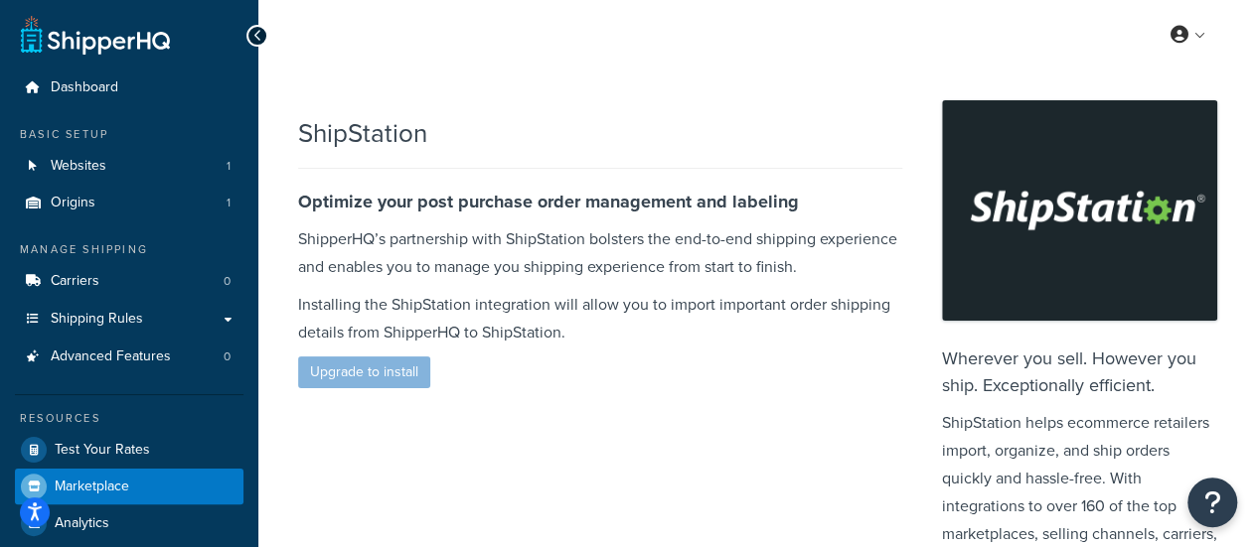
click at [381, 380] on div "ShipStation Optimize your post purchase order management and labeling ShipperHQ…" at bounding box center [620, 248] width 644 height 298
click at [367, 362] on div "ShipStation Optimize your post purchase order management and labeling ShipperHQ…" at bounding box center [620, 248] width 644 height 298
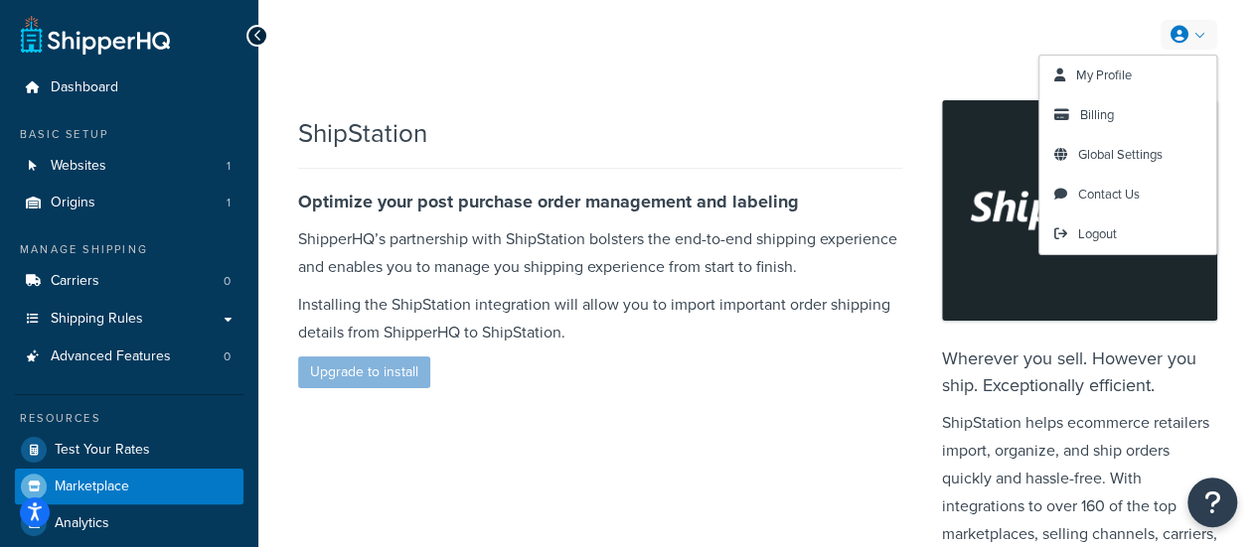
click at [1190, 36] on link at bounding box center [1188, 35] width 57 height 30
click at [1112, 116] on span "Billing" at bounding box center [1097, 114] width 34 height 19
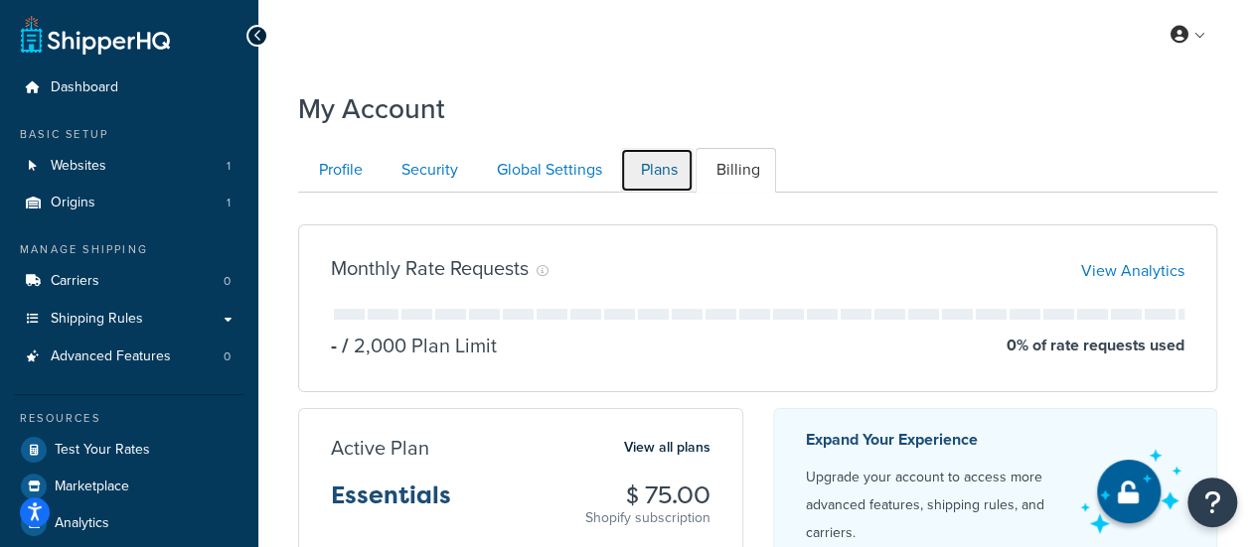
click at [668, 172] on link "Plans" at bounding box center [657, 170] width 74 height 45
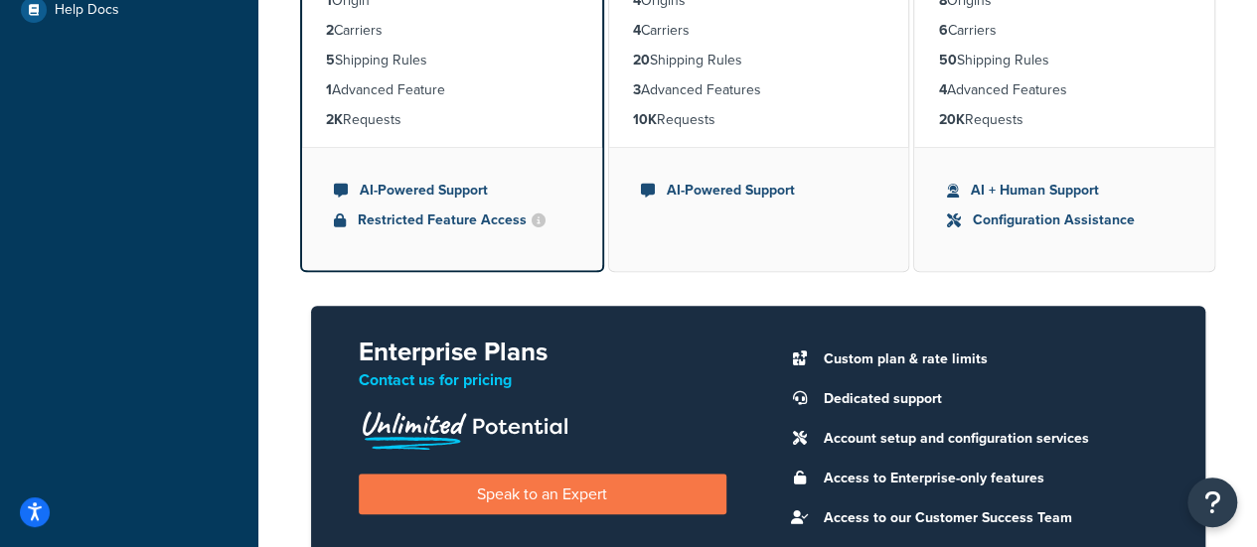
scroll to position [291, 0]
